Goal: Task Accomplishment & Management: Manage account settings

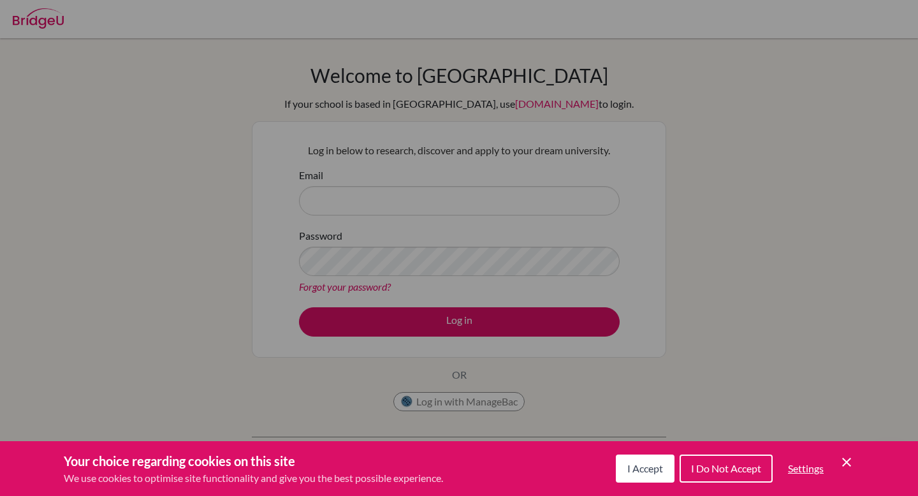
drag, startPoint x: 646, startPoint y: 475, endPoint x: 577, endPoint y: 420, distance: 87.7
click at [646, 475] on button "I Accept" at bounding box center [645, 469] width 59 height 28
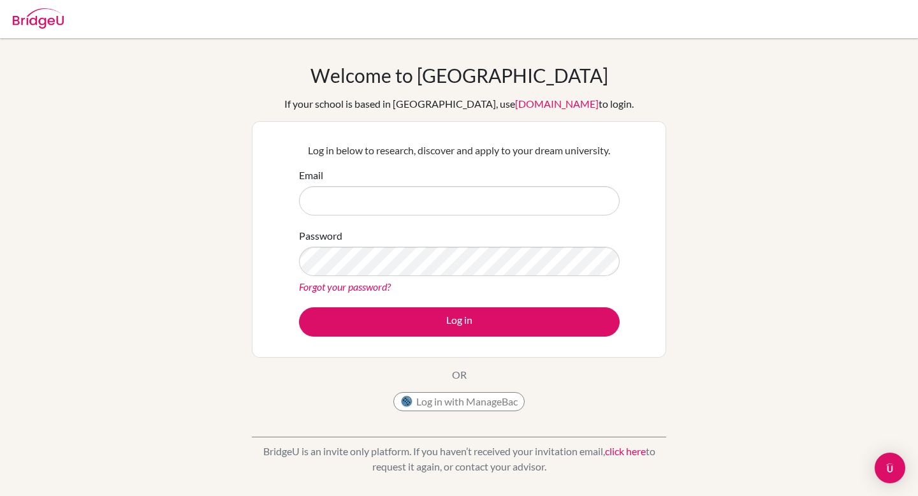
click at [524, 409] on div "Log in with ManageBac" at bounding box center [459, 401] width 131 height 19
click at [508, 404] on button "Log in with ManageBac" at bounding box center [459, 401] width 131 height 19
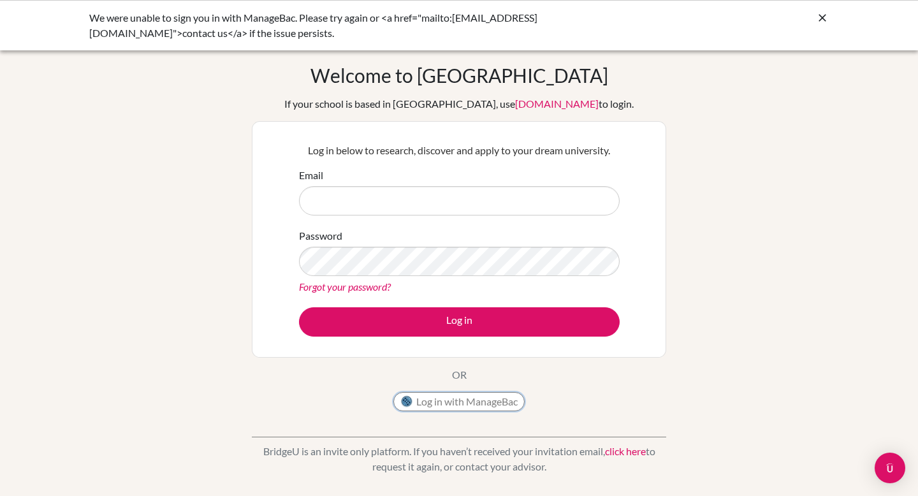
click at [445, 404] on button "Log in with ManageBac" at bounding box center [459, 401] width 131 height 19
click at [823, 17] on icon at bounding box center [822, 17] width 13 height 13
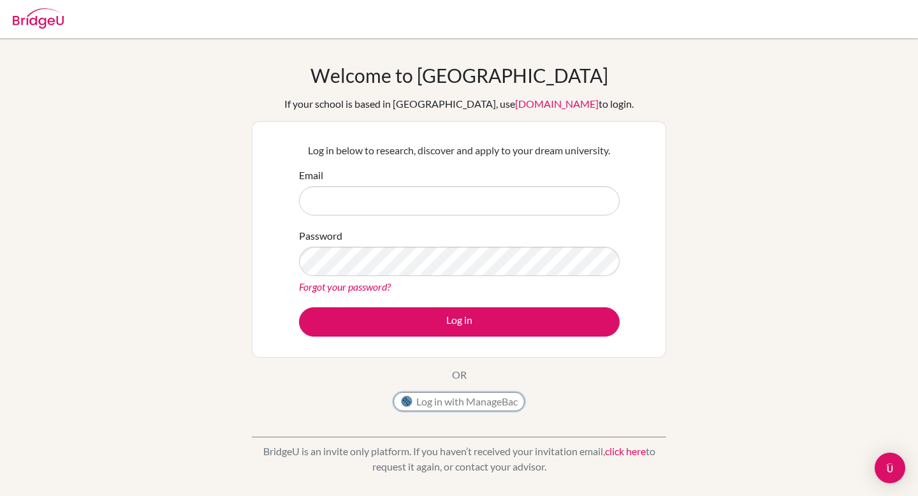
click at [467, 403] on button "Log in with ManageBac" at bounding box center [459, 401] width 131 height 19
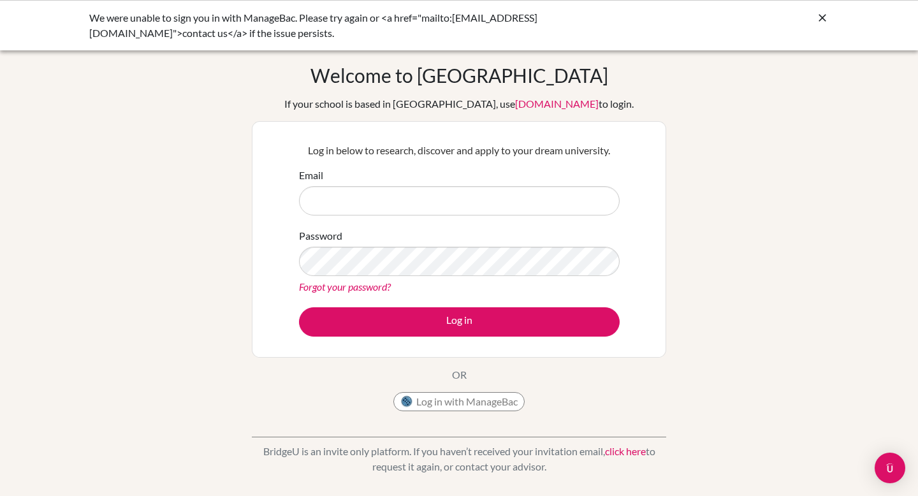
click at [448, 199] on input "Email" at bounding box center [459, 200] width 321 height 29
type input "2651@horizon.ac.jp"
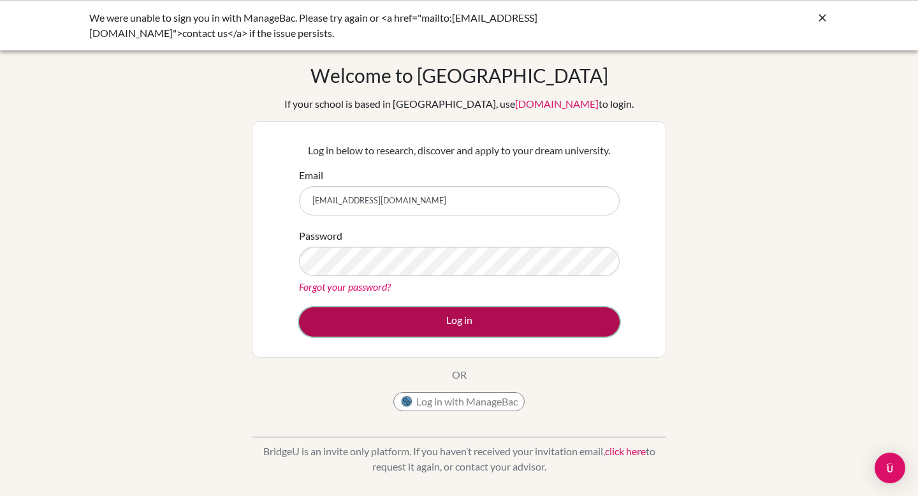
click at [438, 314] on button "Log in" at bounding box center [459, 321] width 321 height 29
